Goal: Transaction & Acquisition: Download file/media

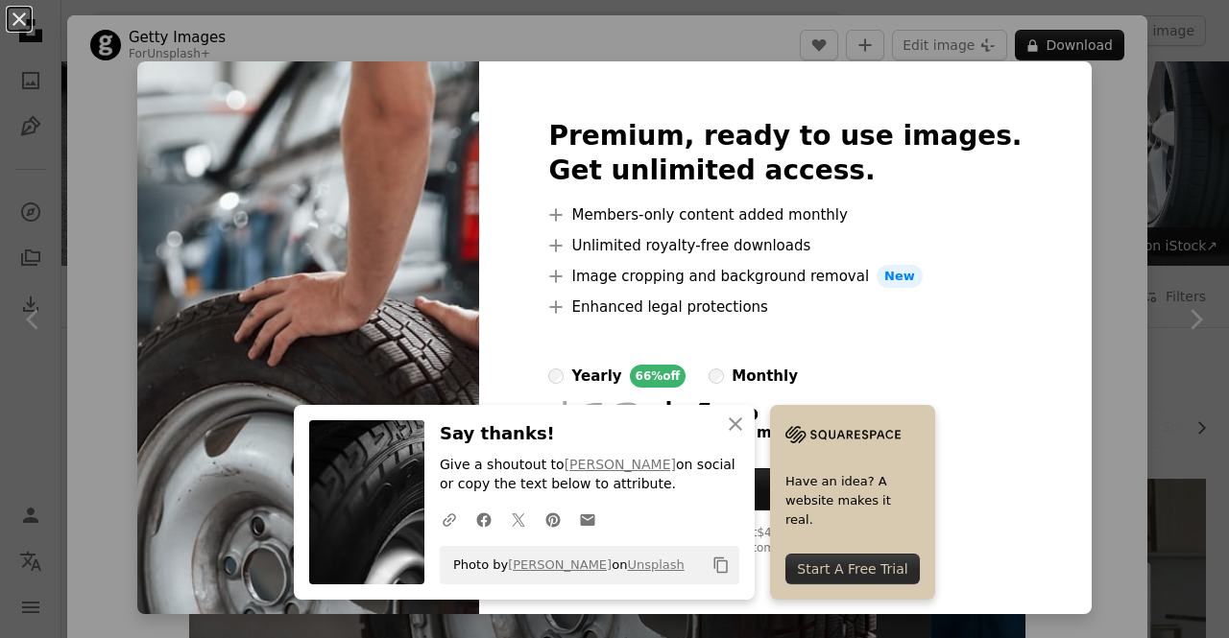
scroll to position [452, 0]
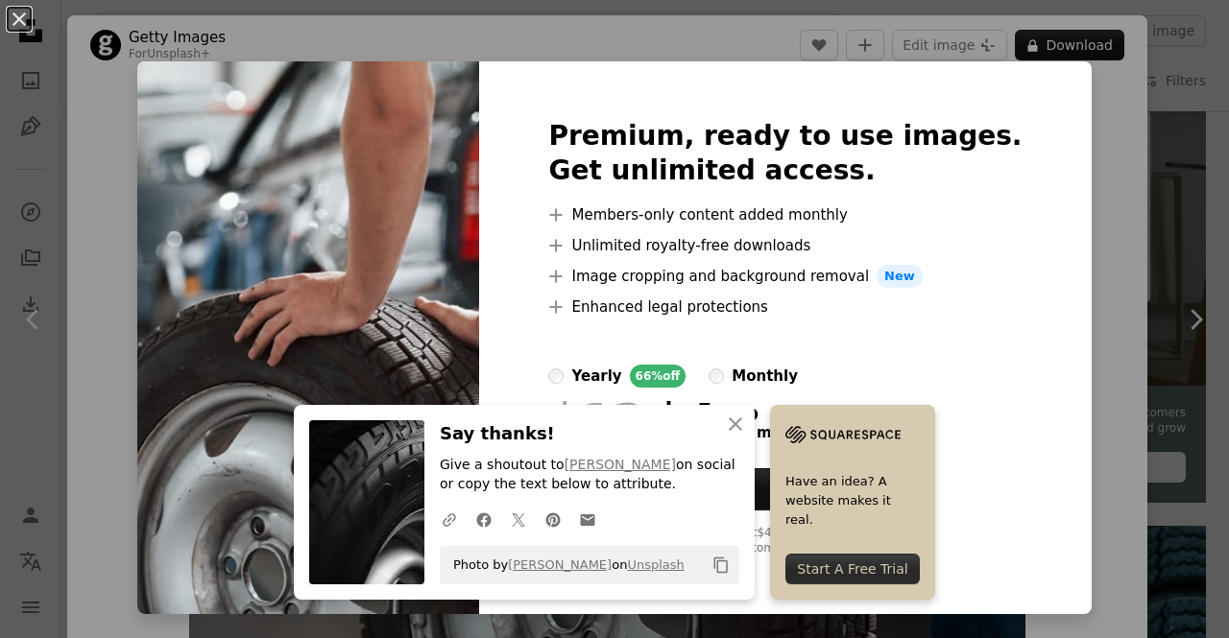
click at [1082, 125] on div "An X shape Premium, ready to use images. Get unlimited access. A plus sign Memb…" at bounding box center [614, 319] width 1229 height 638
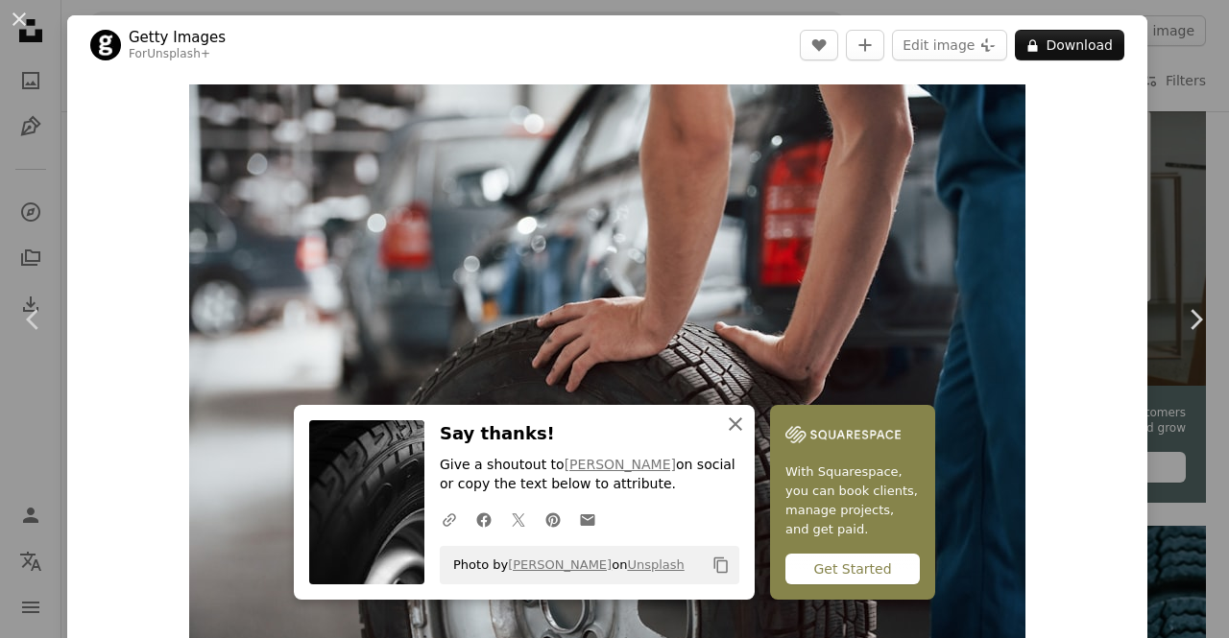
click at [731, 420] on icon "An X shape" at bounding box center [735, 424] width 23 height 23
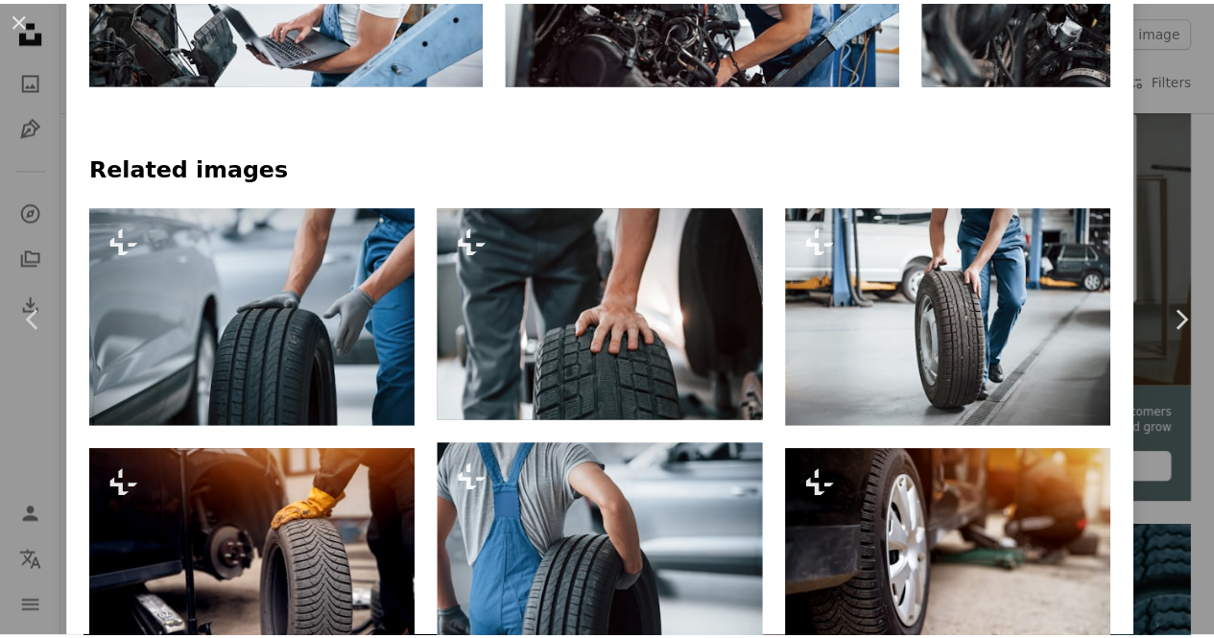
scroll to position [609, 0]
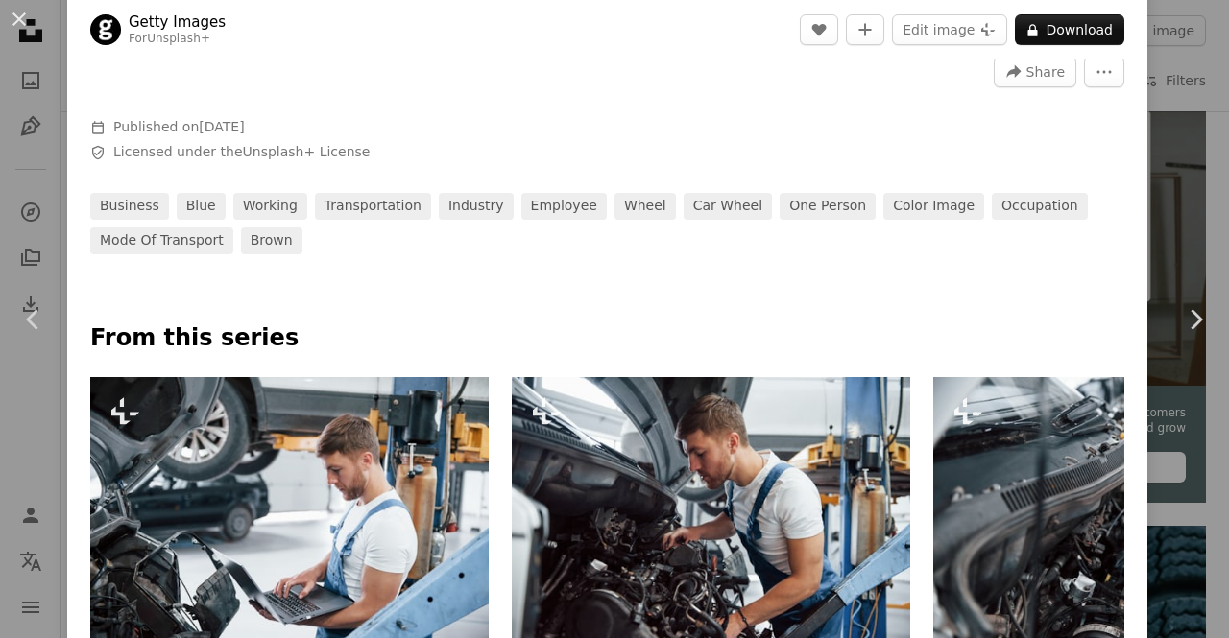
click at [1191, 51] on div "An X shape Chevron left Chevron right Getty Images For Unsplash+ A heart A plus…" at bounding box center [614, 319] width 1229 height 638
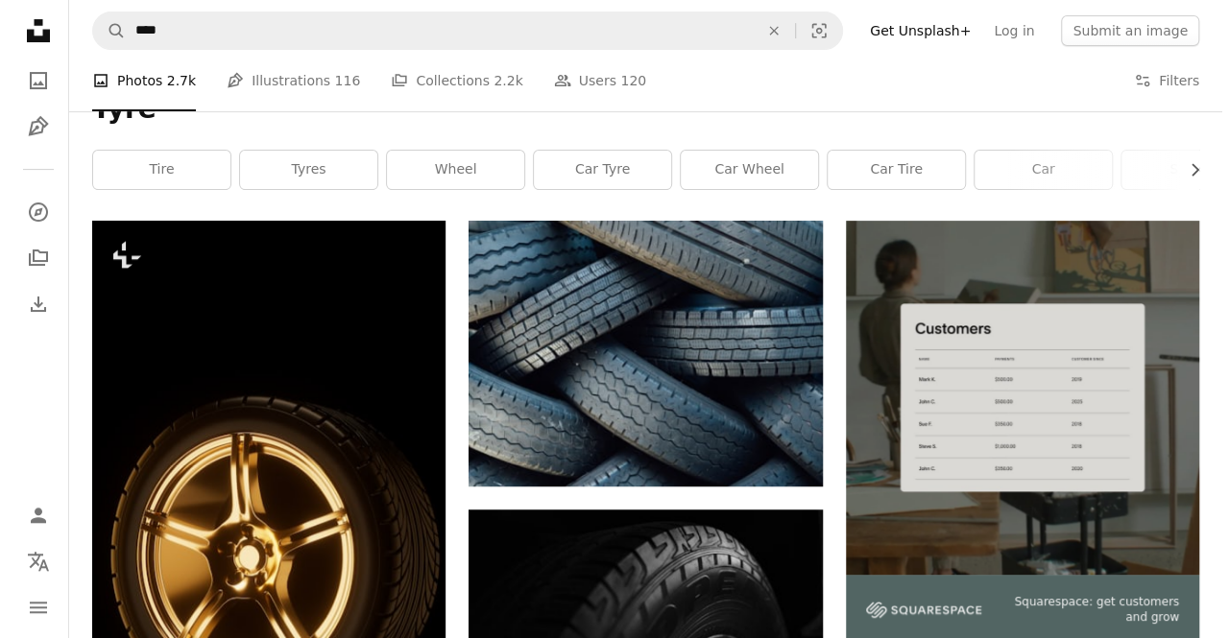
scroll to position [303, 0]
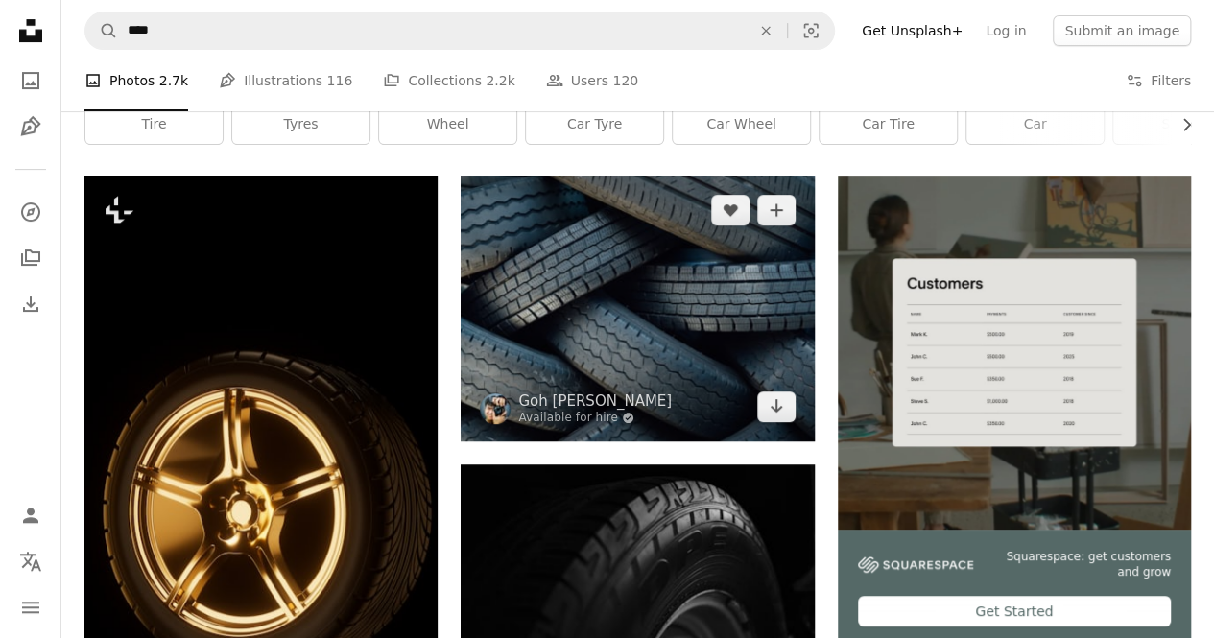
click at [760, 347] on img at bounding box center [637, 308] width 353 height 265
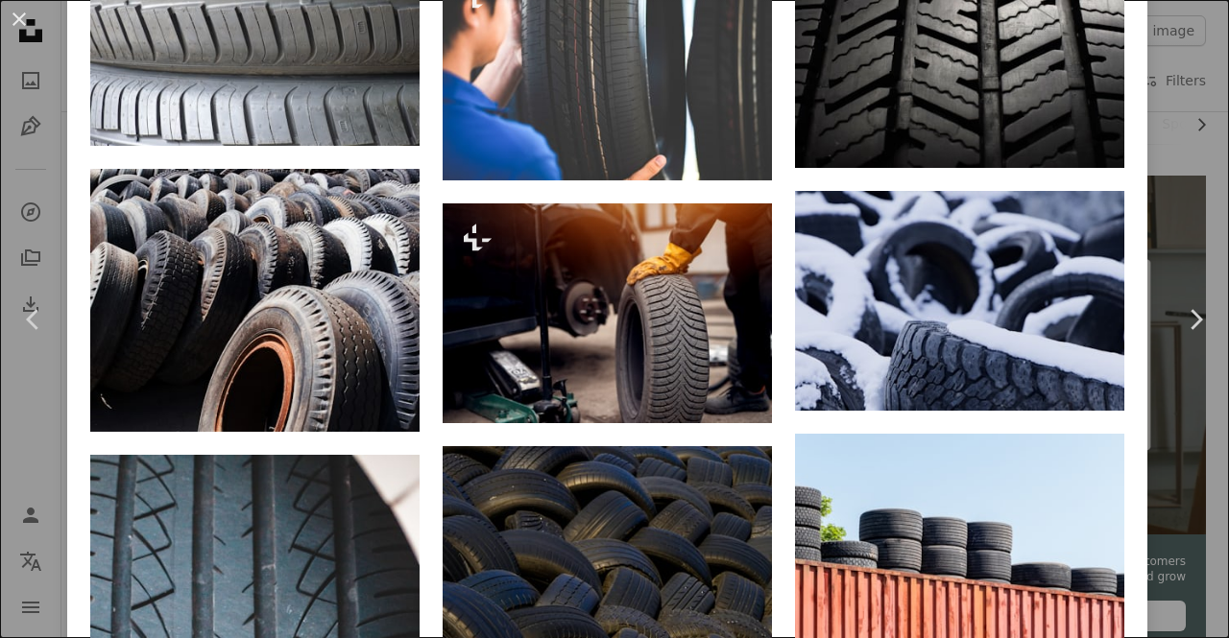
scroll to position [2312, 0]
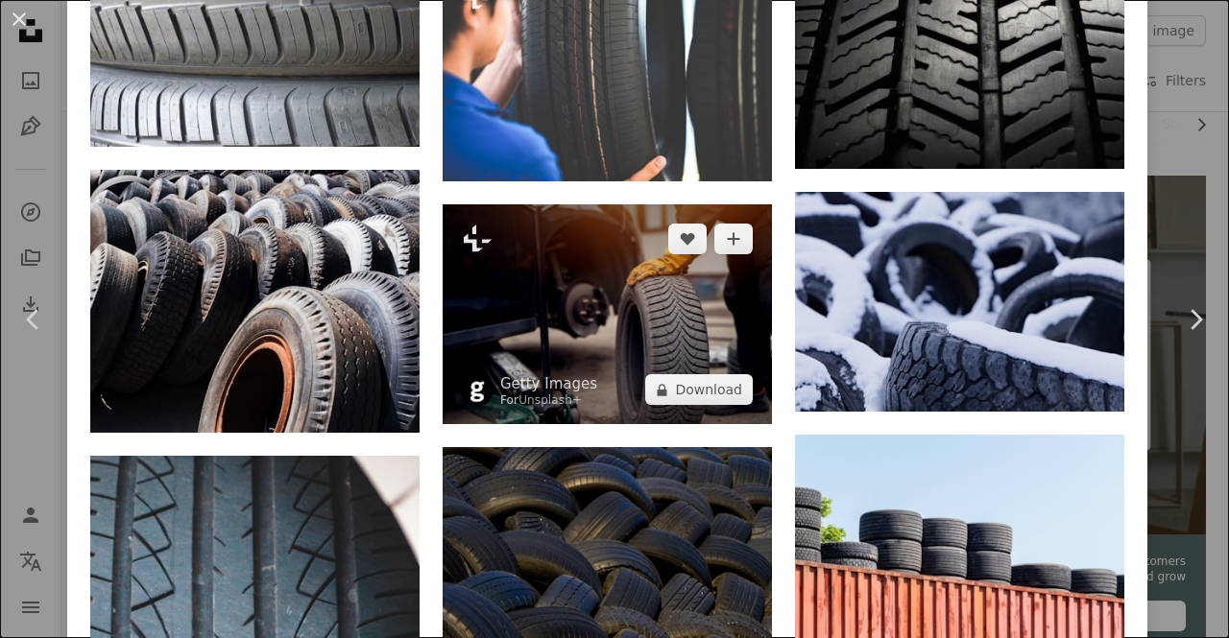
click at [668, 313] on img at bounding box center [607, 314] width 329 height 220
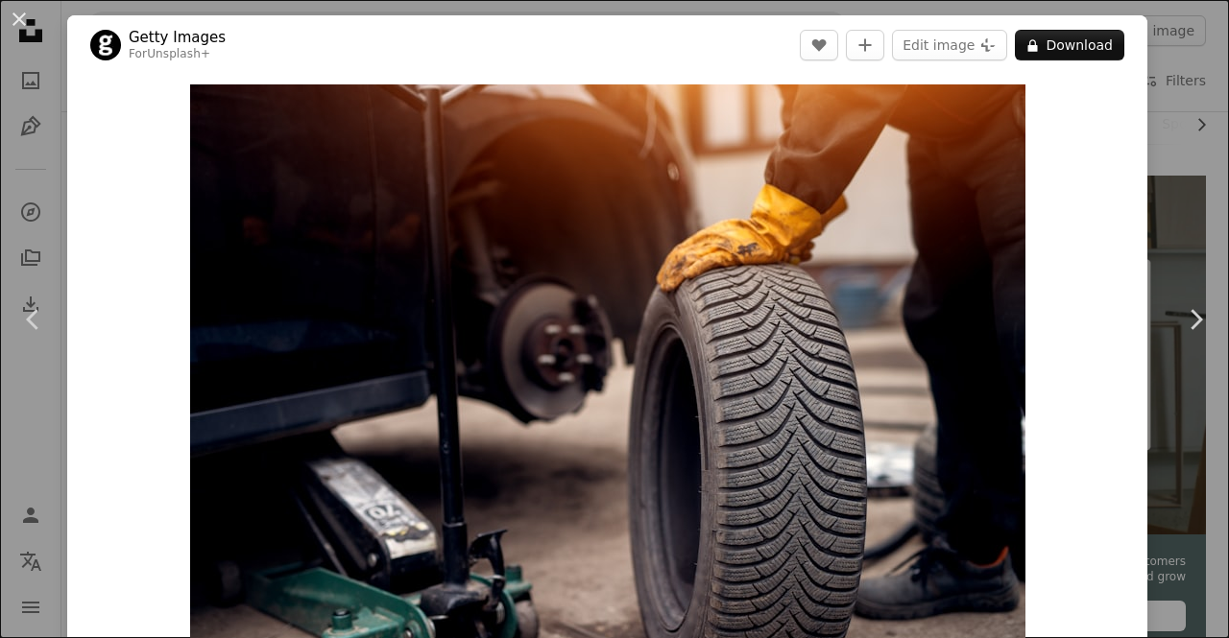
click at [1182, 222] on div "An X shape Chevron left Chevron right Getty Images For Unsplash+ A heart A plus…" at bounding box center [614, 319] width 1229 height 638
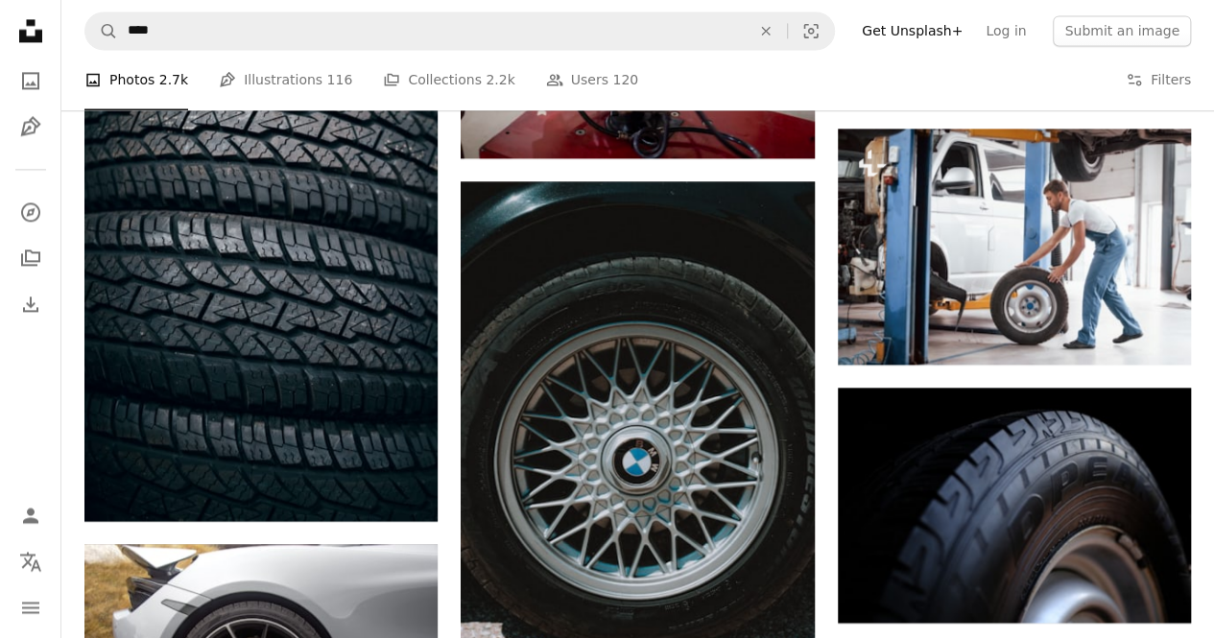
scroll to position [1404, 0]
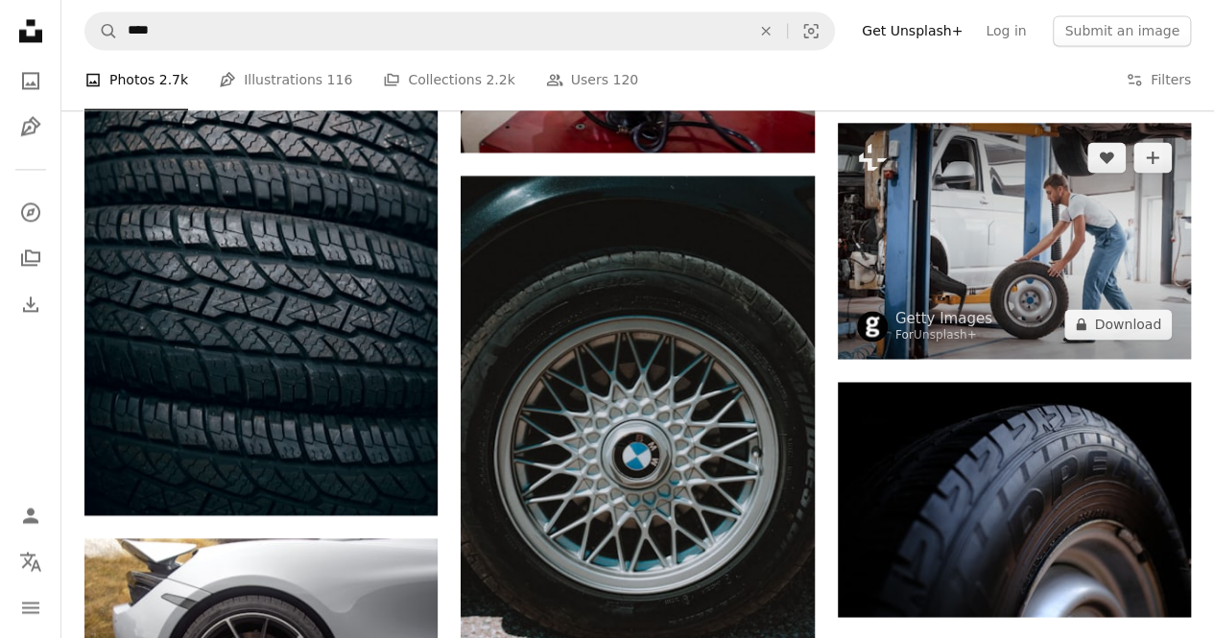
click at [1042, 246] on img at bounding box center [1014, 241] width 353 height 236
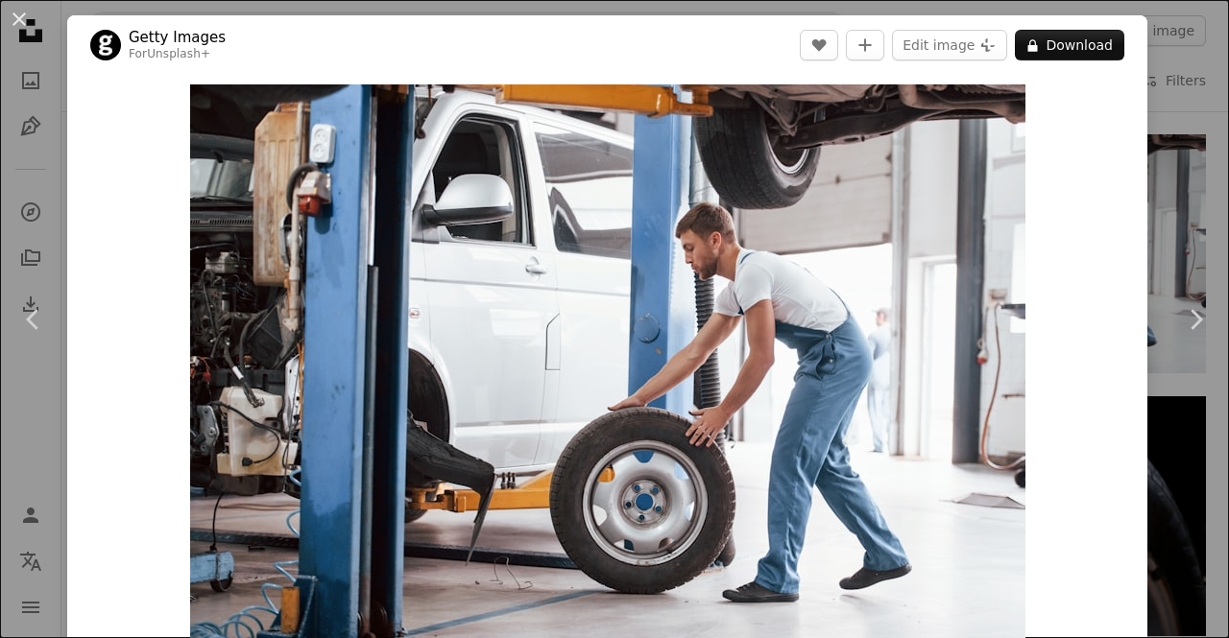
click at [1151, 60] on div "An X shape Chevron left Chevron right Getty Images For Unsplash+ A heart A plus…" at bounding box center [614, 319] width 1229 height 638
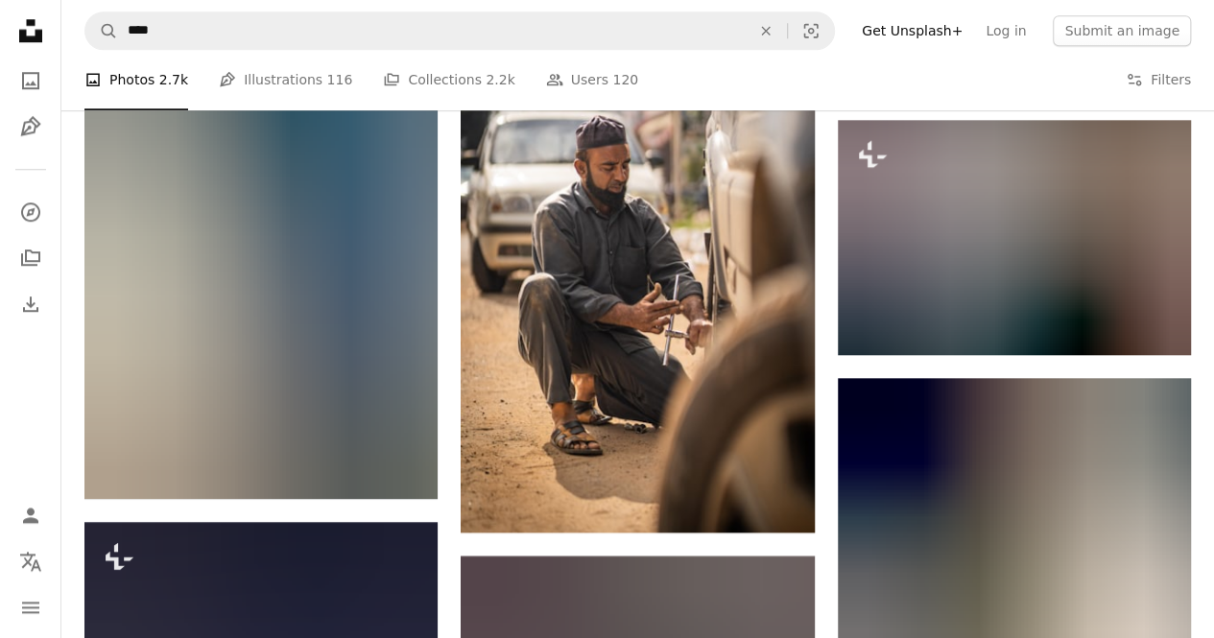
scroll to position [4538, 0]
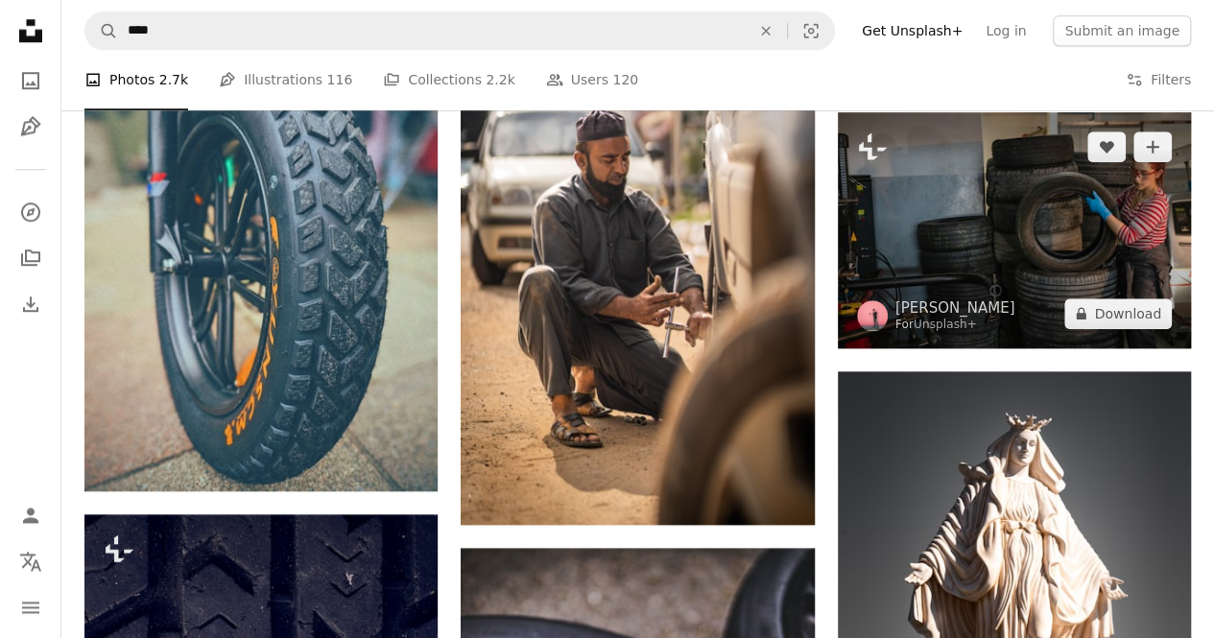
click at [1088, 238] on img at bounding box center [1014, 230] width 353 height 236
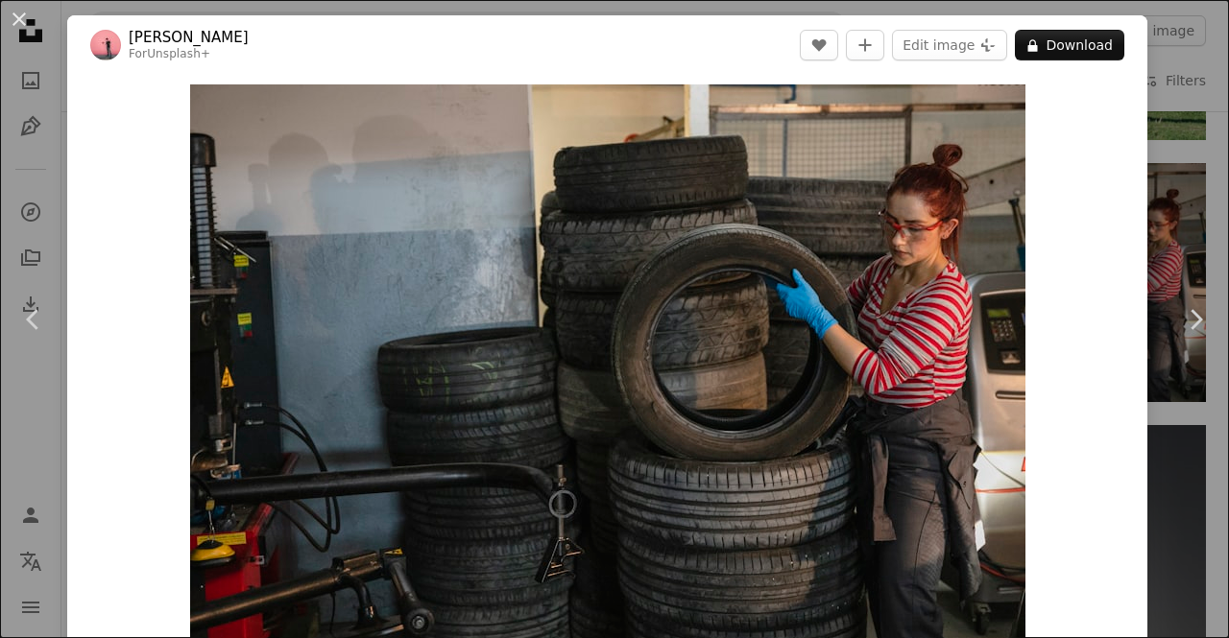
click at [1194, 176] on div "An X shape Chevron left Chevron right [PERSON_NAME] For Unsplash+ A heart A plu…" at bounding box center [614, 319] width 1229 height 638
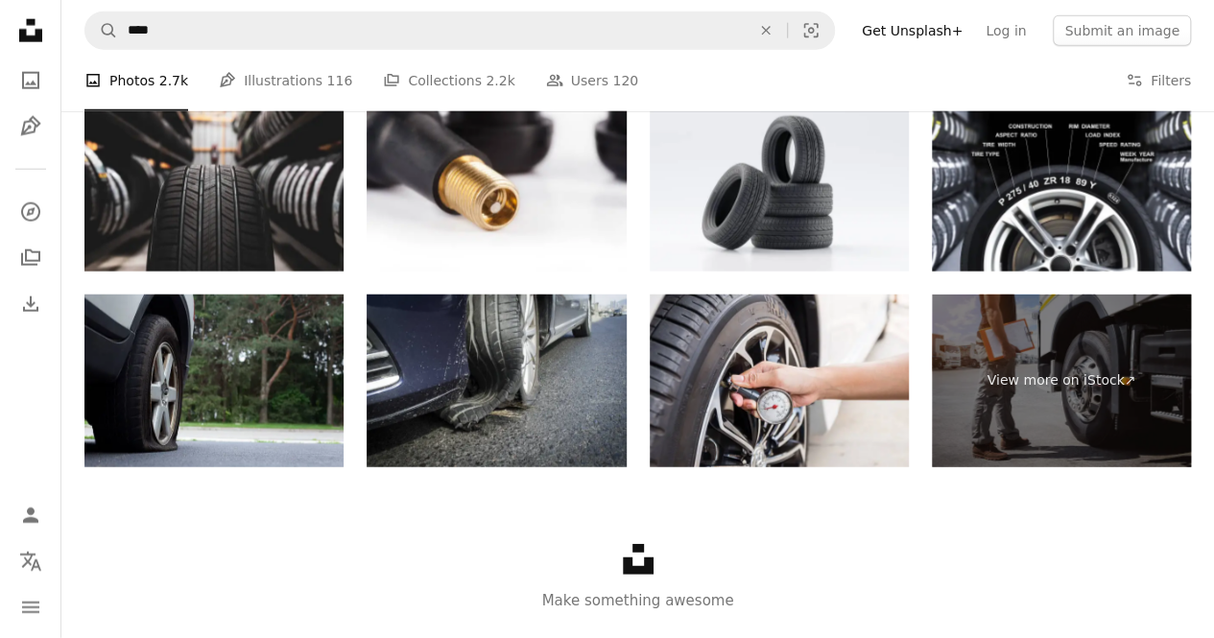
scroll to position [6011, 0]
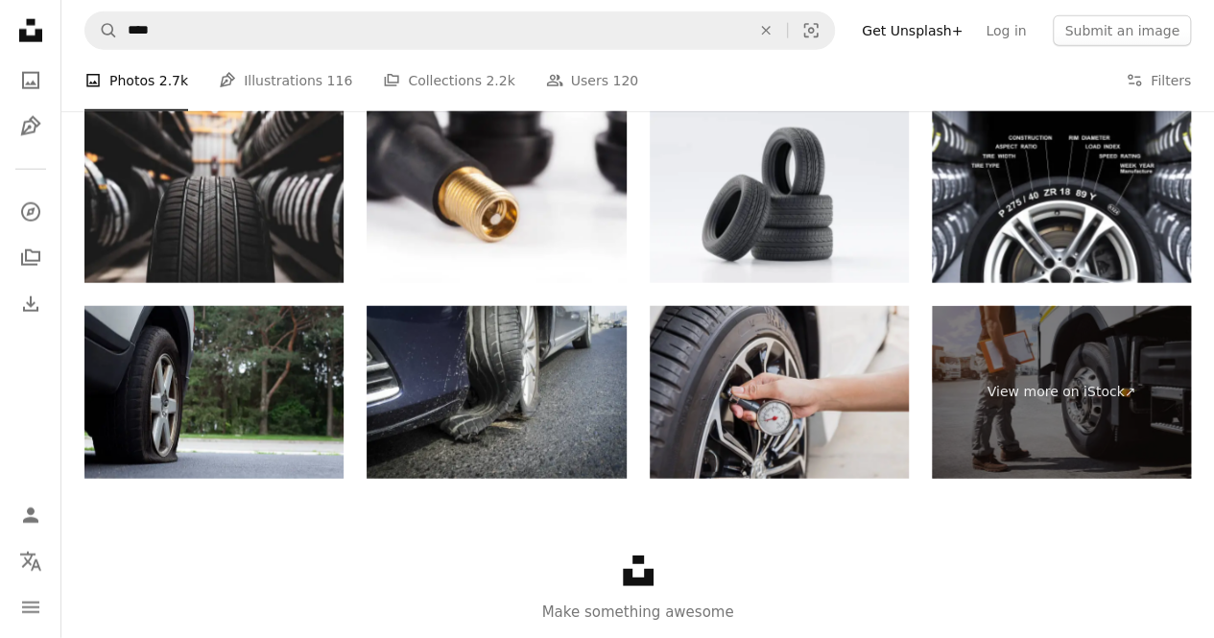
click at [849, 370] on img at bounding box center [779, 392] width 259 height 173
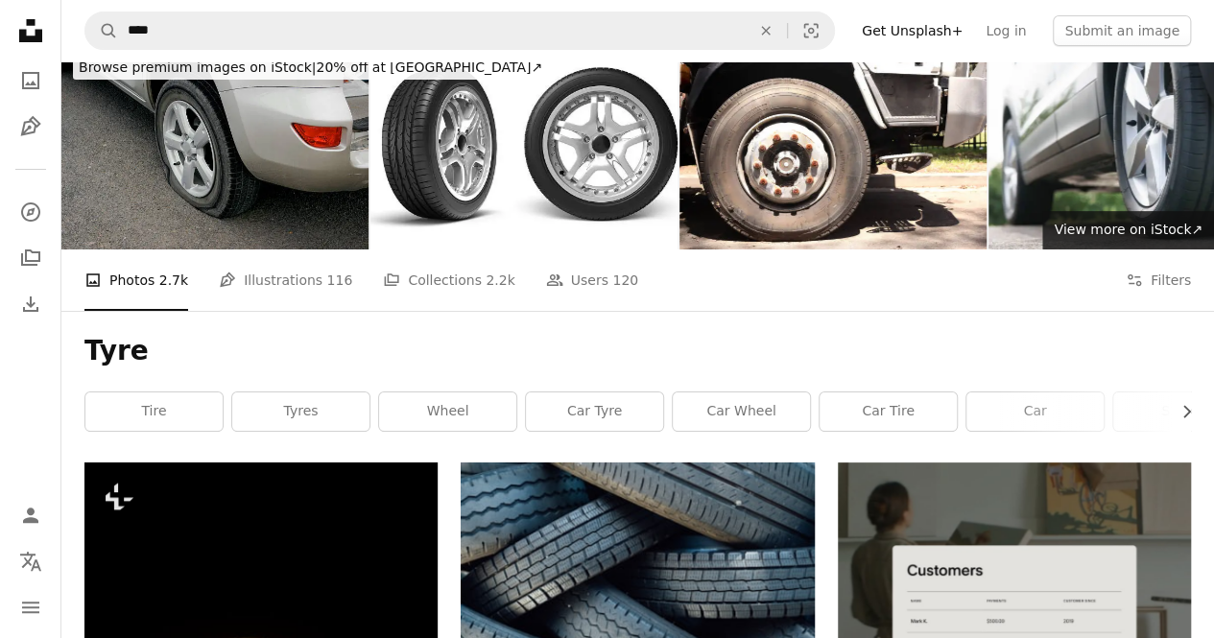
scroll to position [0, 0]
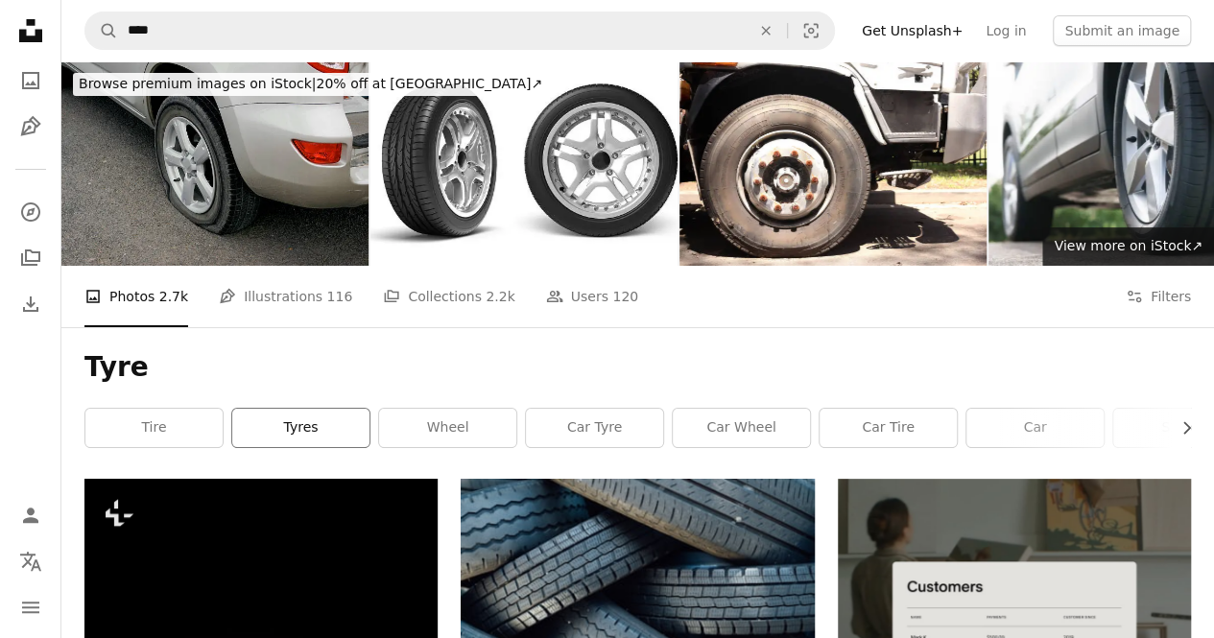
click at [351, 433] on link "tyres" at bounding box center [300, 428] width 137 height 38
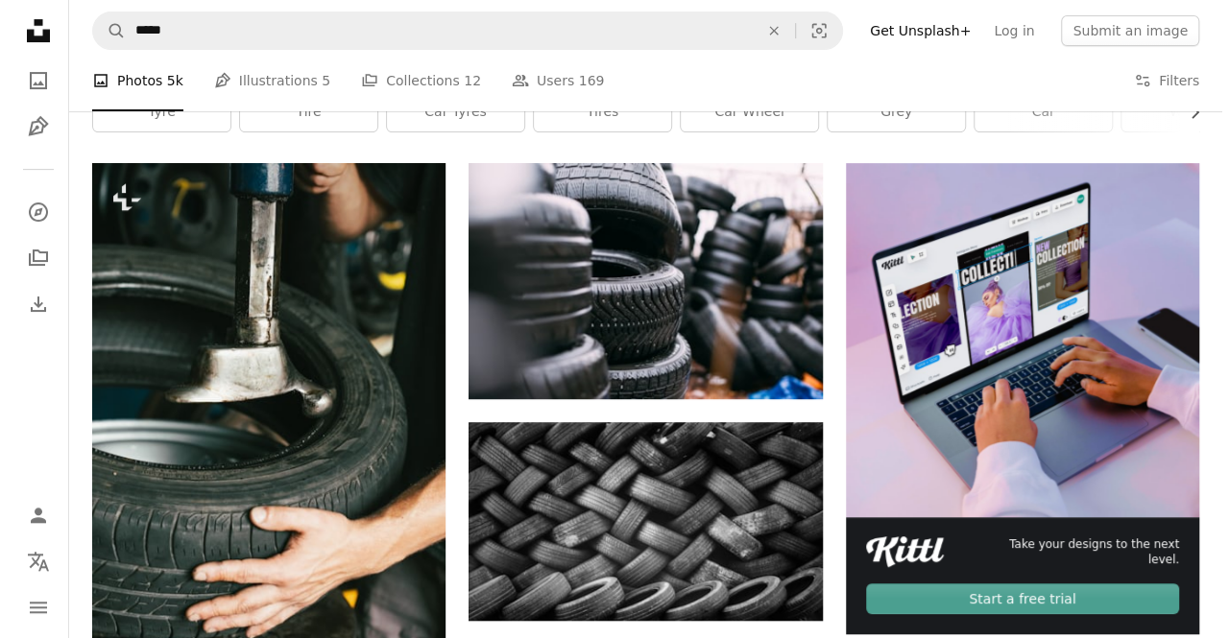
scroll to position [340, 0]
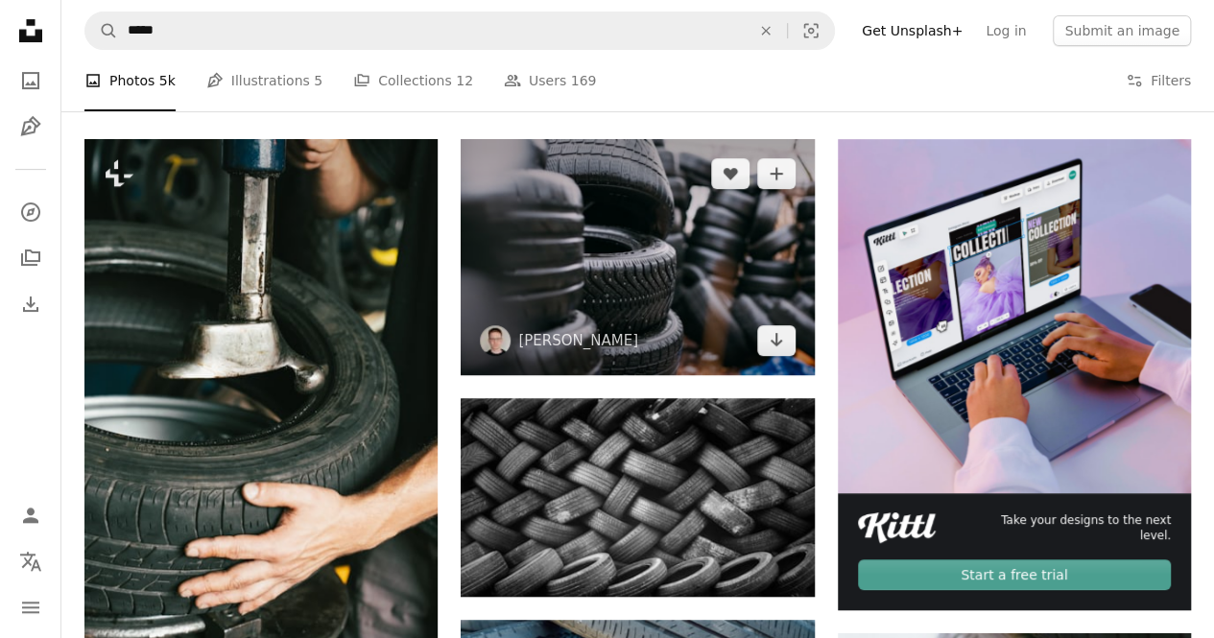
click at [637, 222] on img at bounding box center [637, 257] width 353 height 236
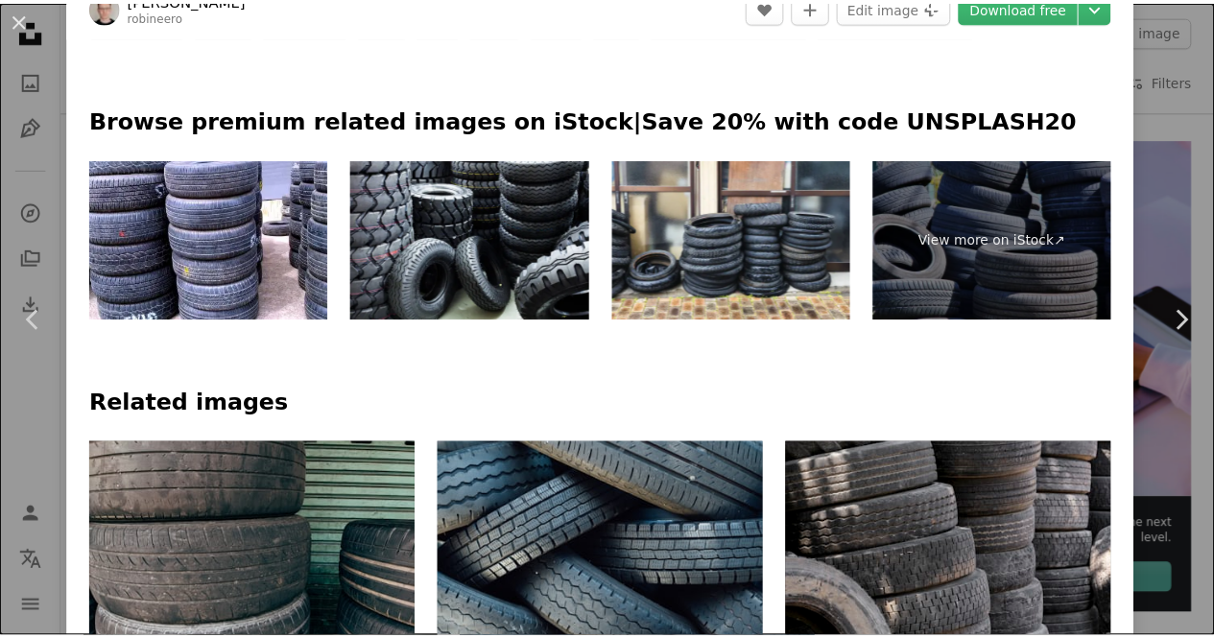
scroll to position [916, 0]
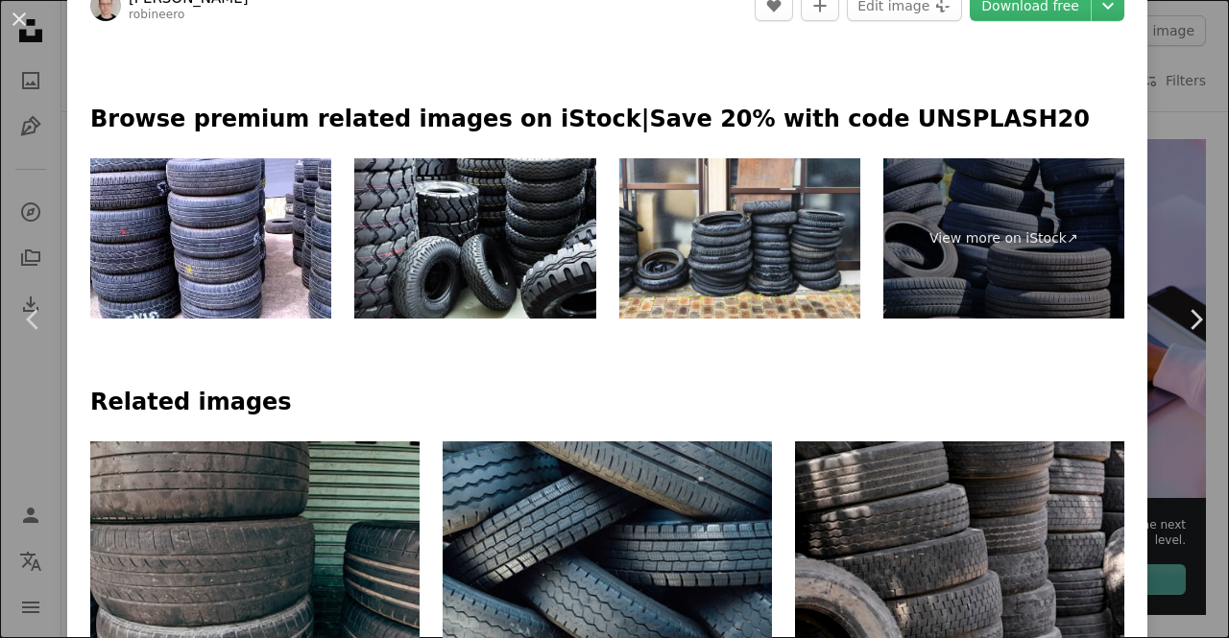
click at [1188, 198] on div "An X shape Chevron left Chevron right [PERSON_NAME] robineero A heart A plus si…" at bounding box center [614, 319] width 1229 height 638
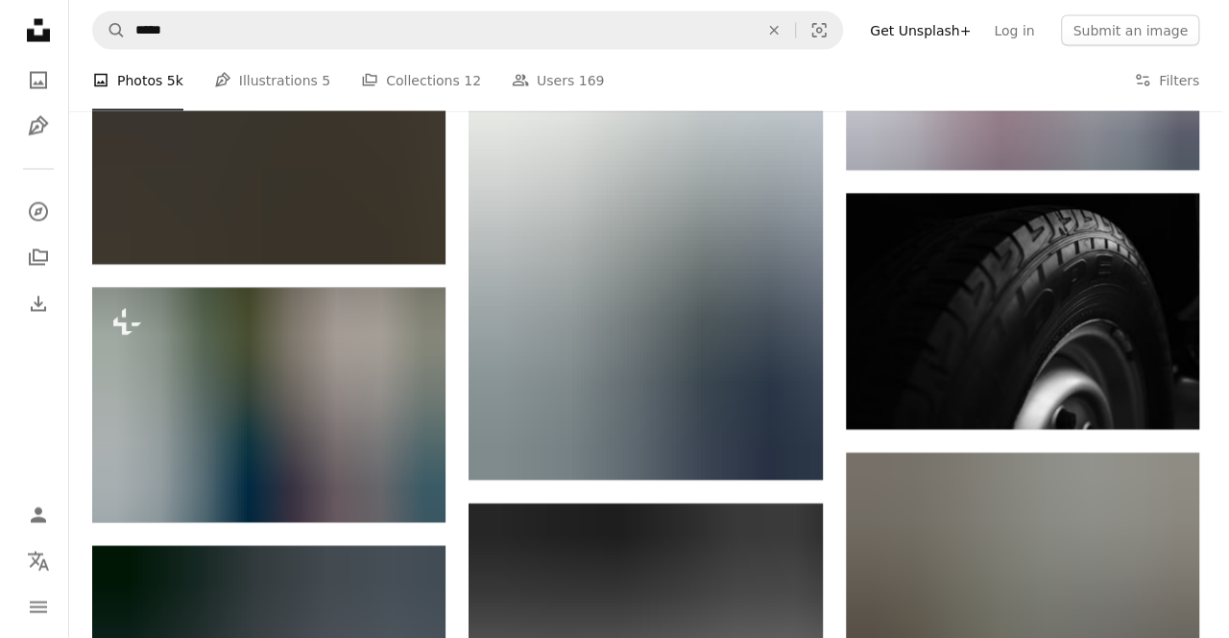
scroll to position [1853, 0]
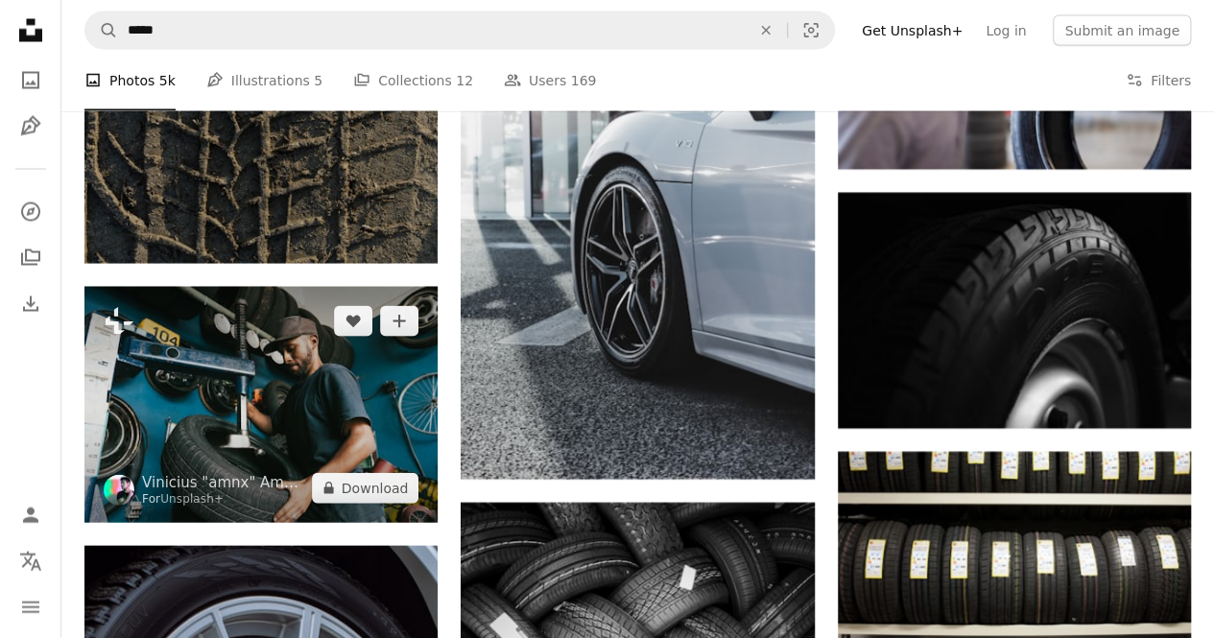
click at [396, 395] on img at bounding box center [260, 405] width 353 height 236
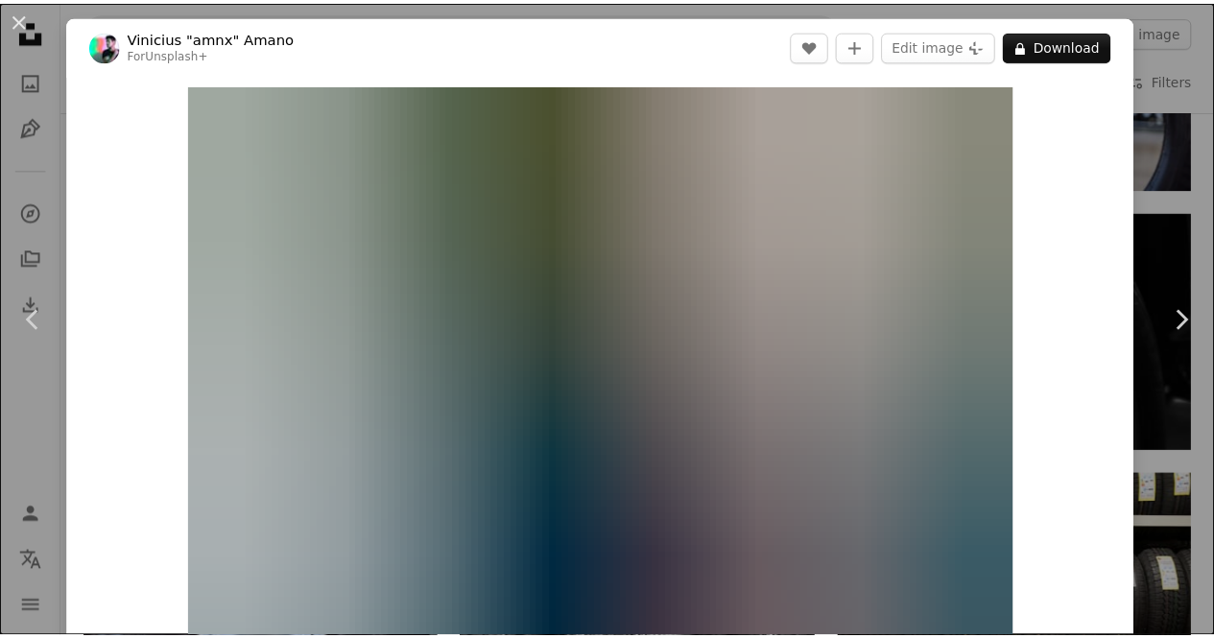
scroll to position [559, 0]
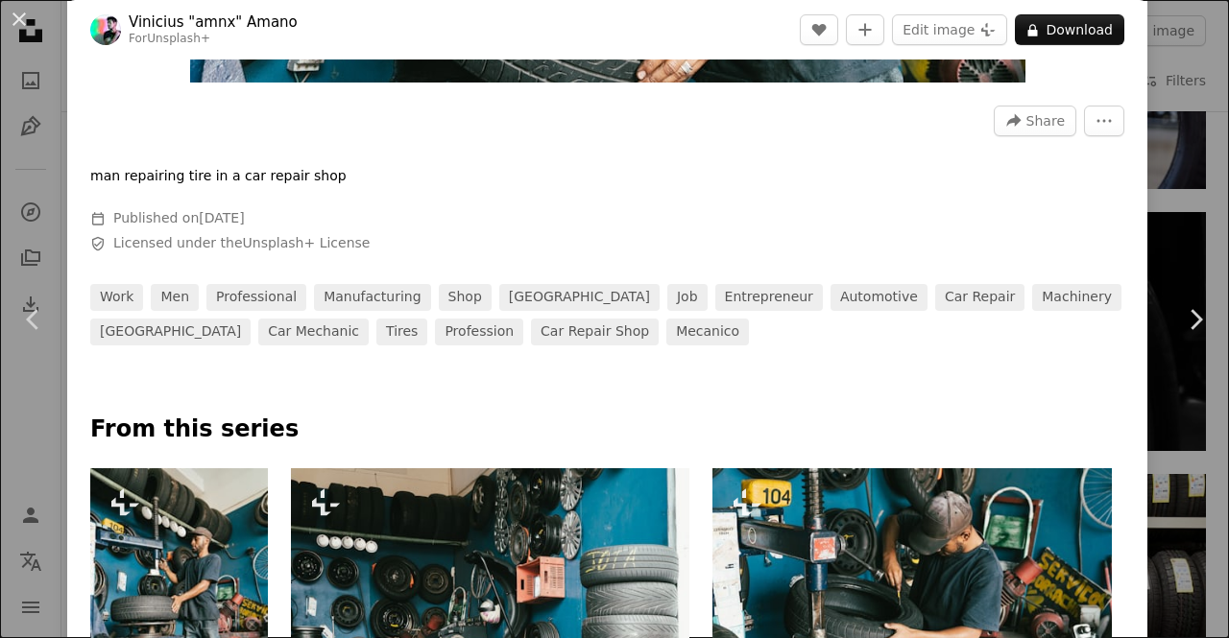
click at [1220, 214] on html "Unsplash logo Unsplash Home A photo Pen Tool A compass A stack of folders Downl…" at bounding box center [614, 284] width 1229 height 4274
click at [1152, 61] on div "An X shape Chevron left Chevron right Vinicius "amnx" Amano For Unsplash+ A hea…" at bounding box center [614, 319] width 1229 height 638
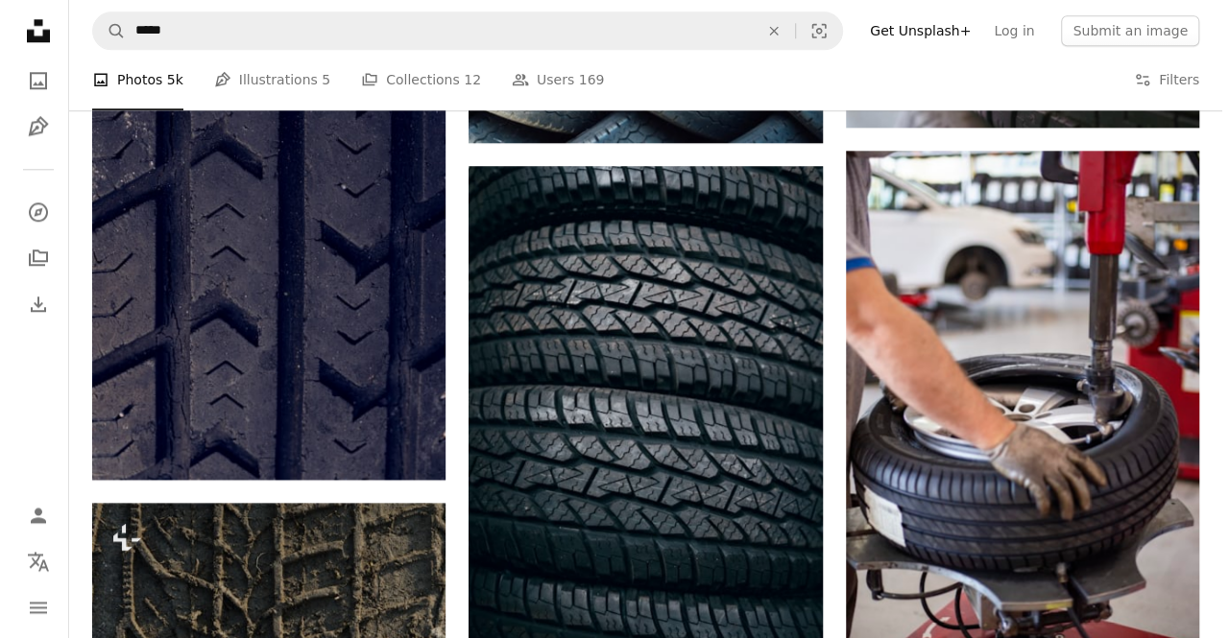
scroll to position [1188, 0]
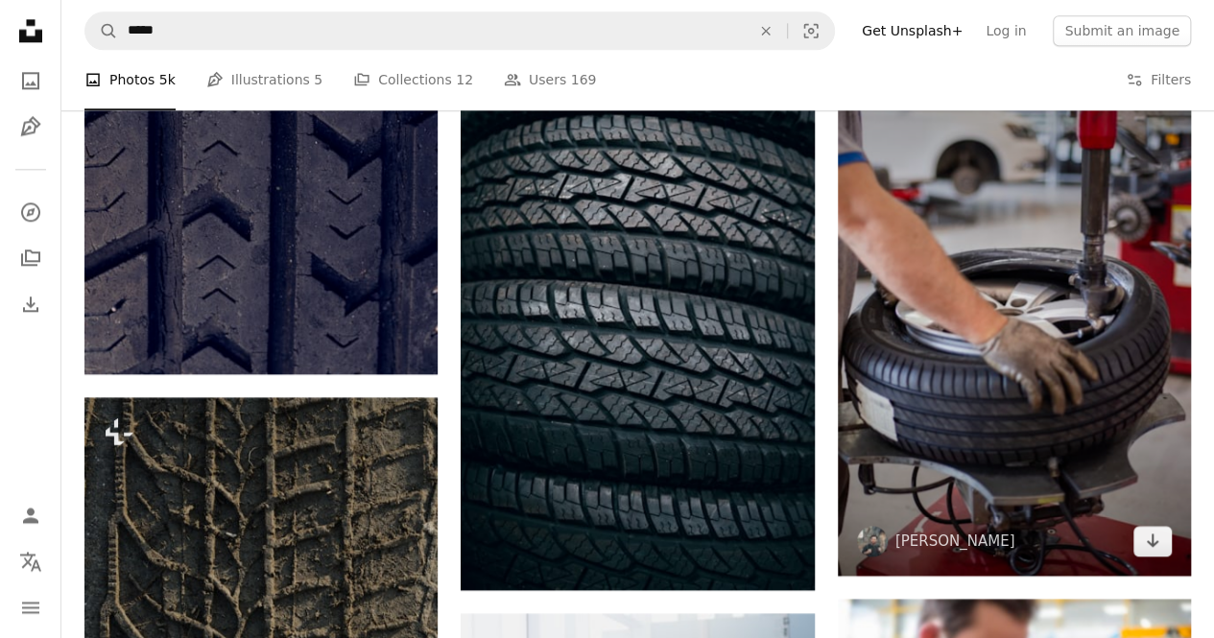
click at [1139, 341] on img at bounding box center [1014, 310] width 353 height 531
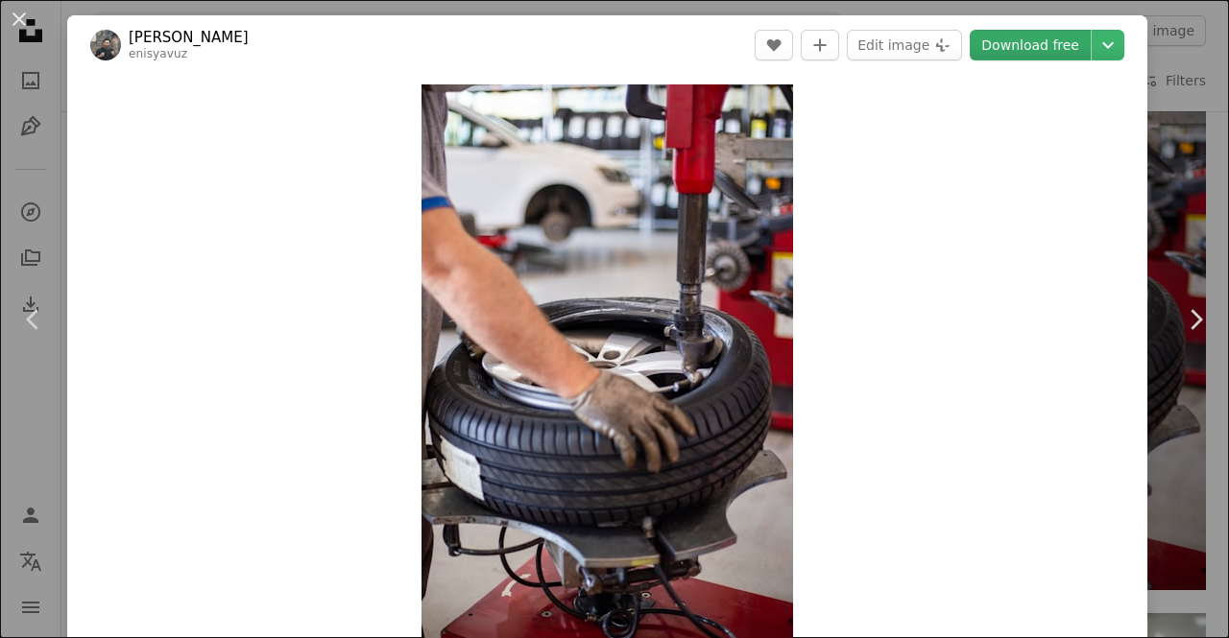
click at [1010, 47] on link "Download free" at bounding box center [1030, 45] width 121 height 31
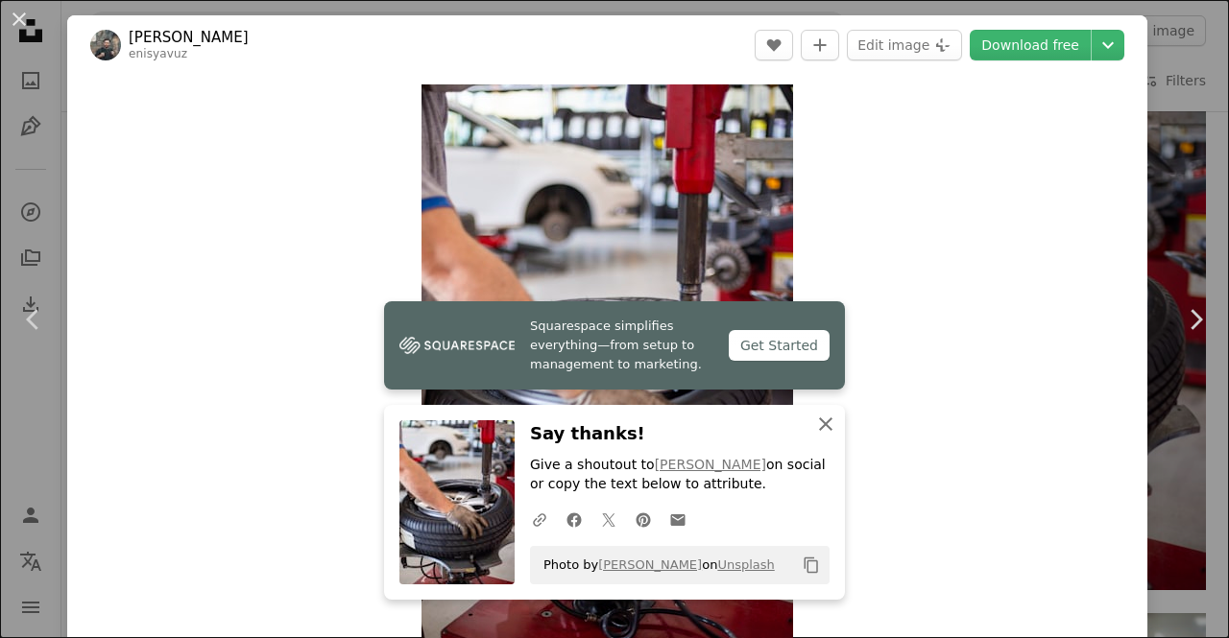
click at [819, 433] on icon "An X shape" at bounding box center [825, 424] width 23 height 23
